Goal: Information Seeking & Learning: Learn about a topic

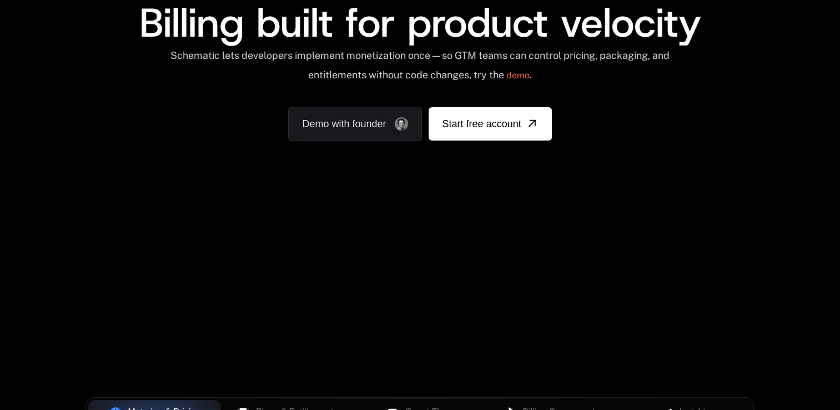
scroll to position [333, 0]
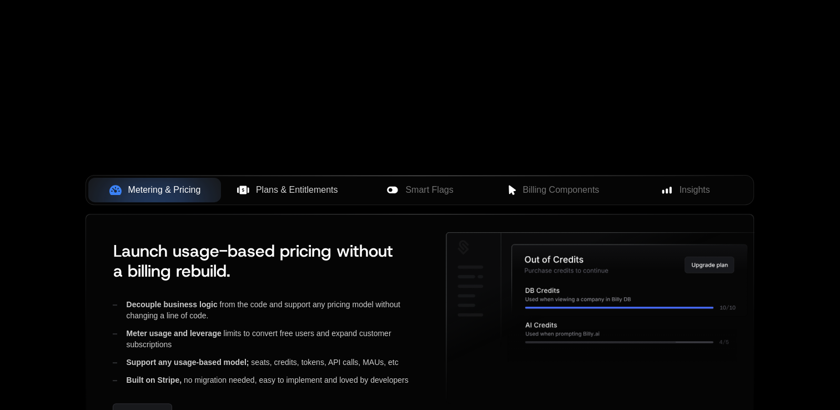
click at [291, 199] on button "Plans & Entitlements" at bounding box center [287, 190] width 133 height 24
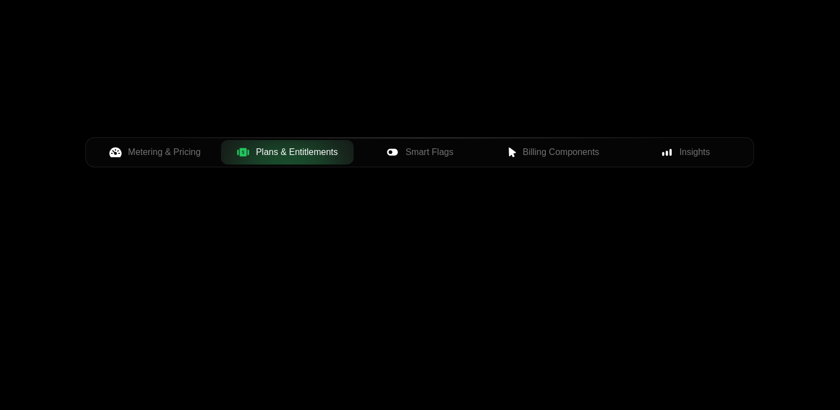
scroll to position [500, 0]
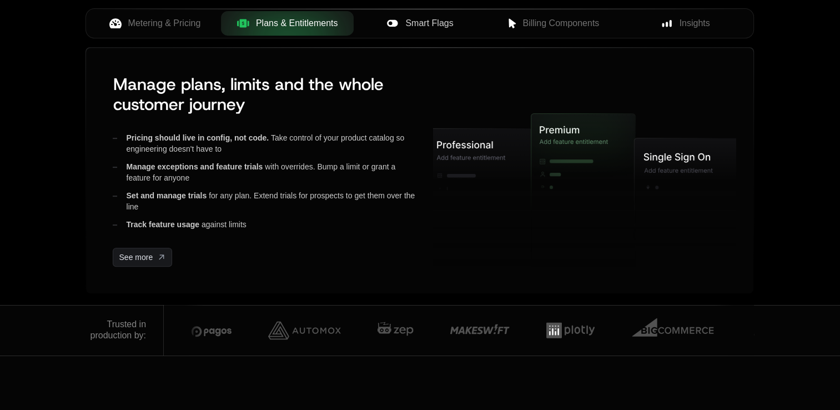
click at [424, 21] on span "Smart Flags" at bounding box center [429, 23] width 48 height 13
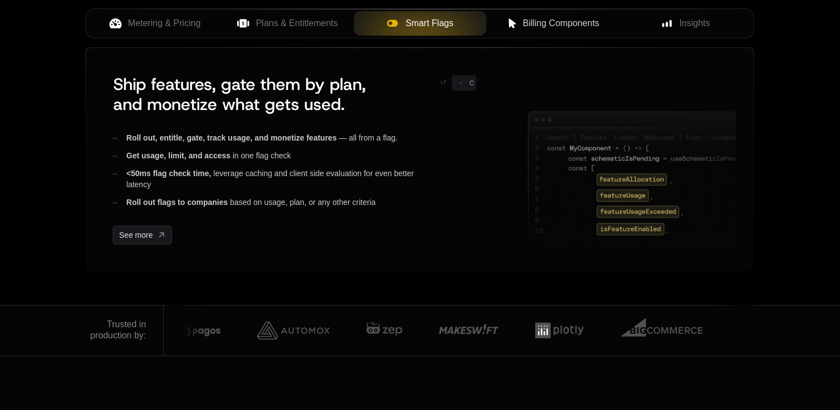
click at [545, 22] on span "Billing Components" at bounding box center [560, 23] width 77 height 13
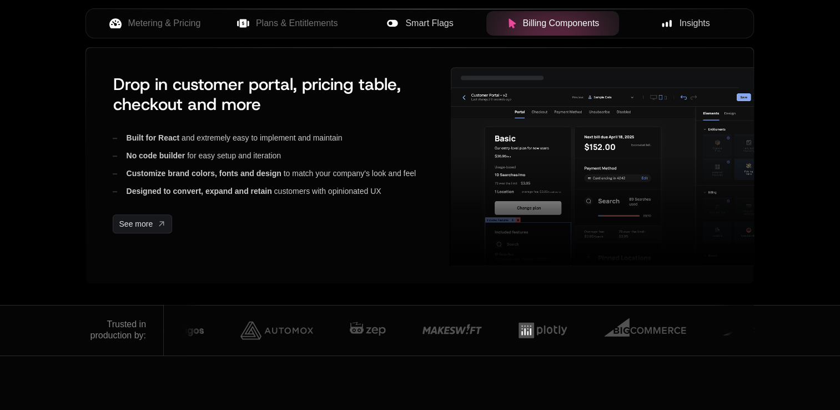
click at [691, 23] on span "Insights" at bounding box center [695, 23] width 31 height 13
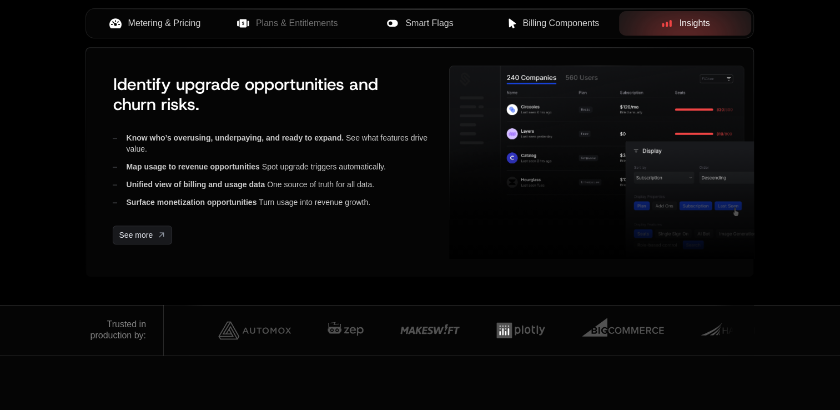
click at [164, 23] on span "Metering & Pricing" at bounding box center [164, 23] width 73 height 13
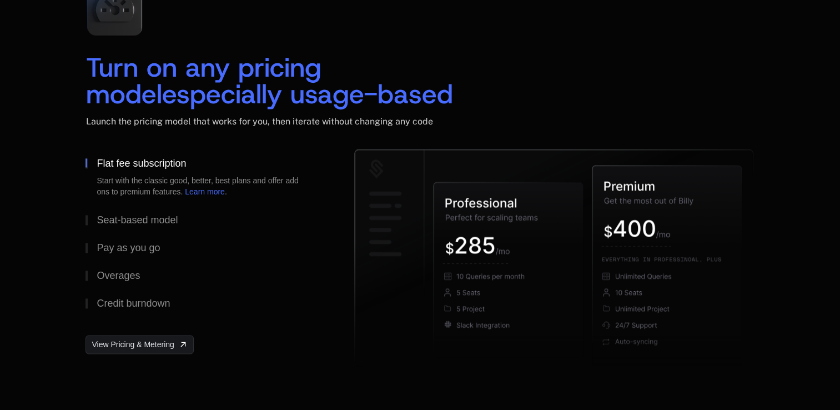
scroll to position [1277, 0]
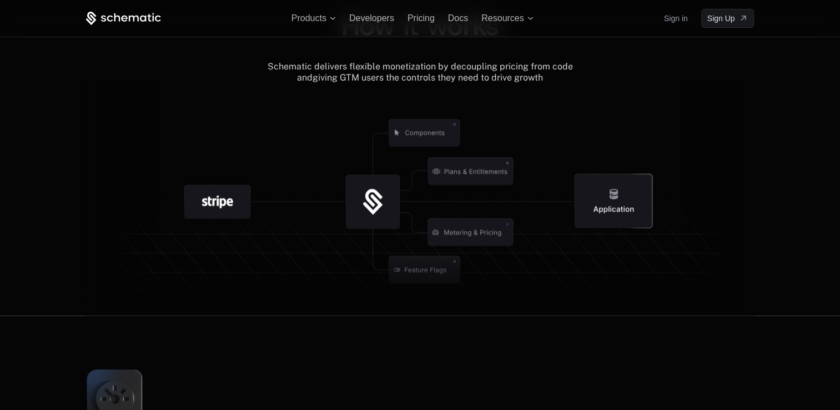
click at [486, 166] on icon at bounding box center [470, 170] width 85 height 27
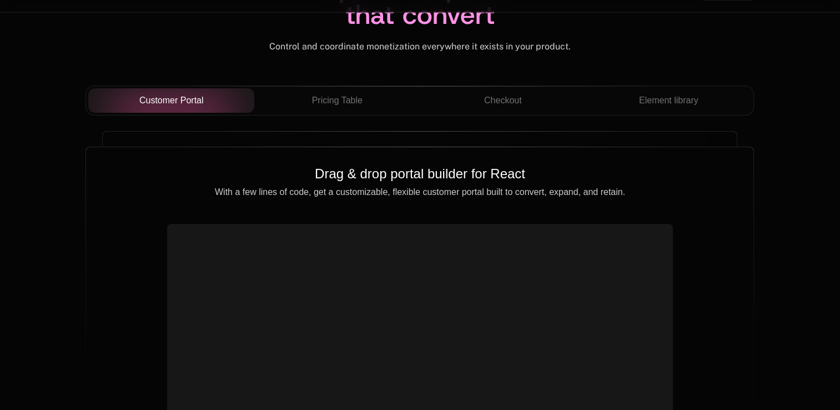
scroll to position [3942, 0]
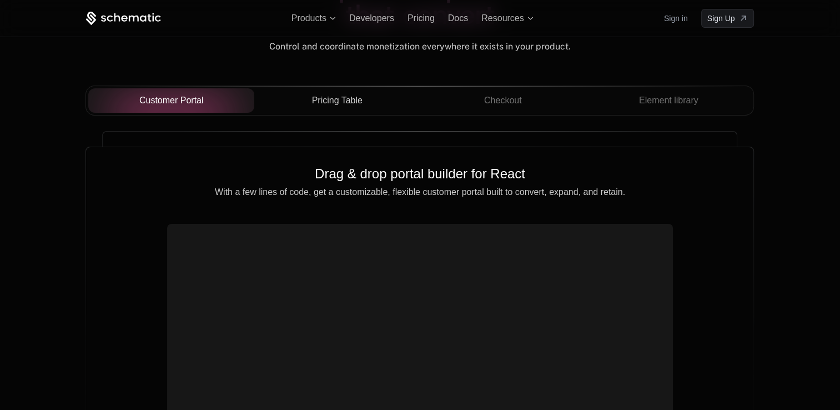
click at [369, 89] on button "Pricing Table" at bounding box center [337, 100] width 166 height 24
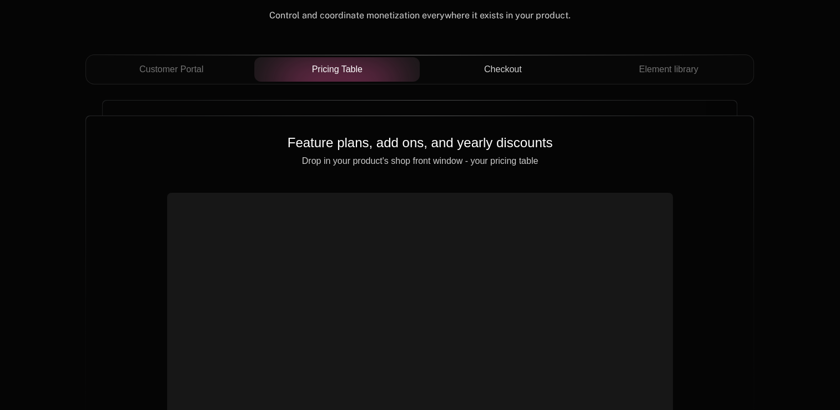
scroll to position [3997, 0]
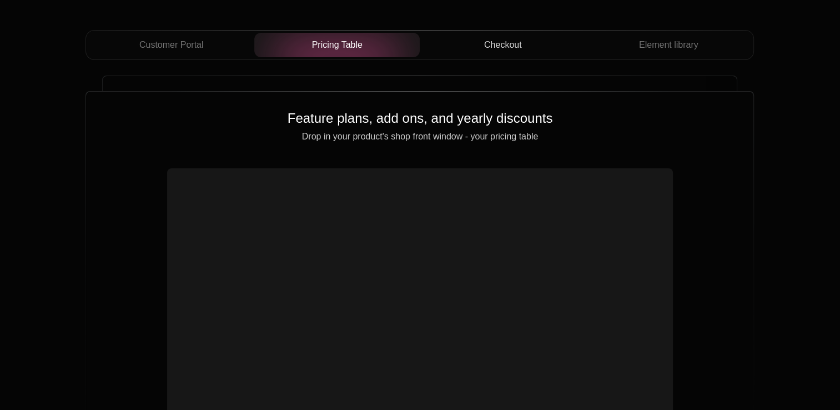
click at [508, 49] on span "Checkout" at bounding box center [503, 44] width 38 height 13
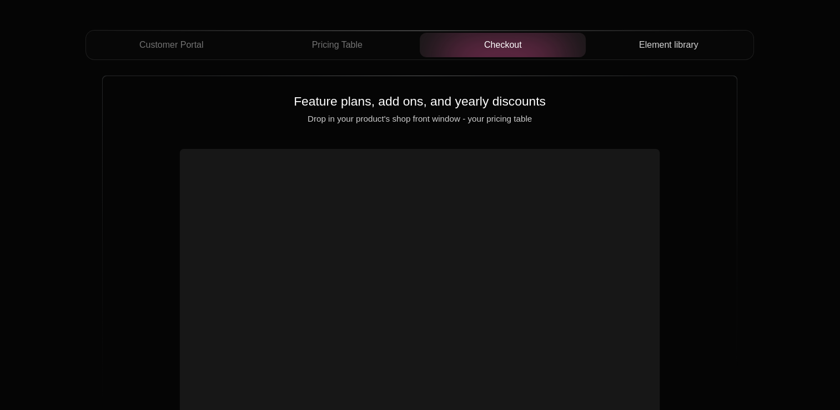
click at [668, 51] on button "Element library" at bounding box center [669, 45] width 166 height 24
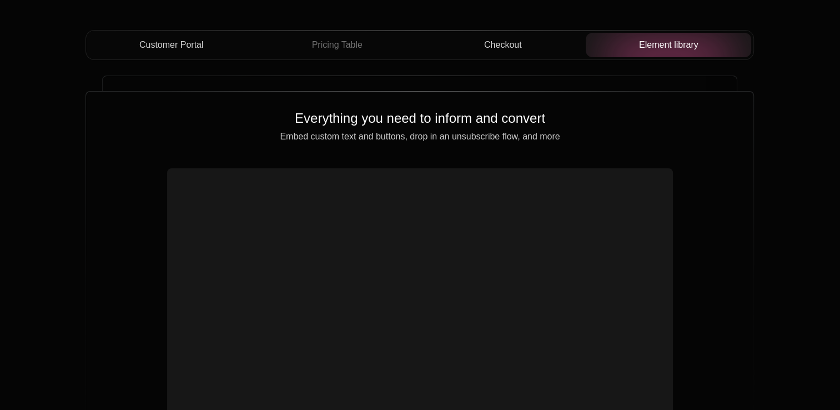
click at [192, 41] on span "Customer Portal" at bounding box center [171, 44] width 64 height 13
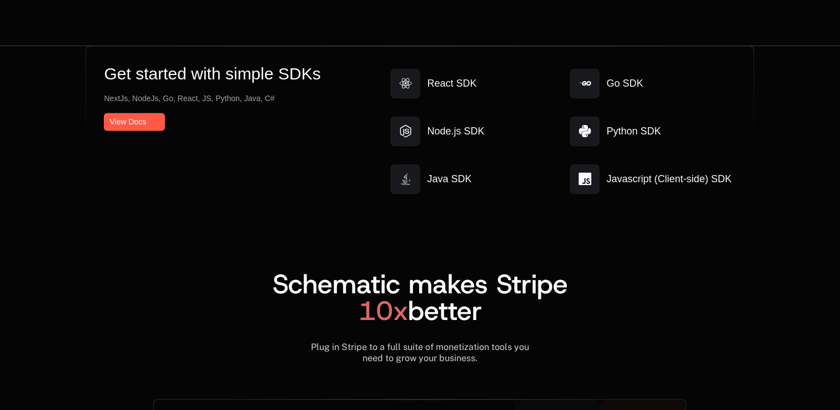
scroll to position [5997, 0]
